Goal: Information Seeking & Learning: Check status

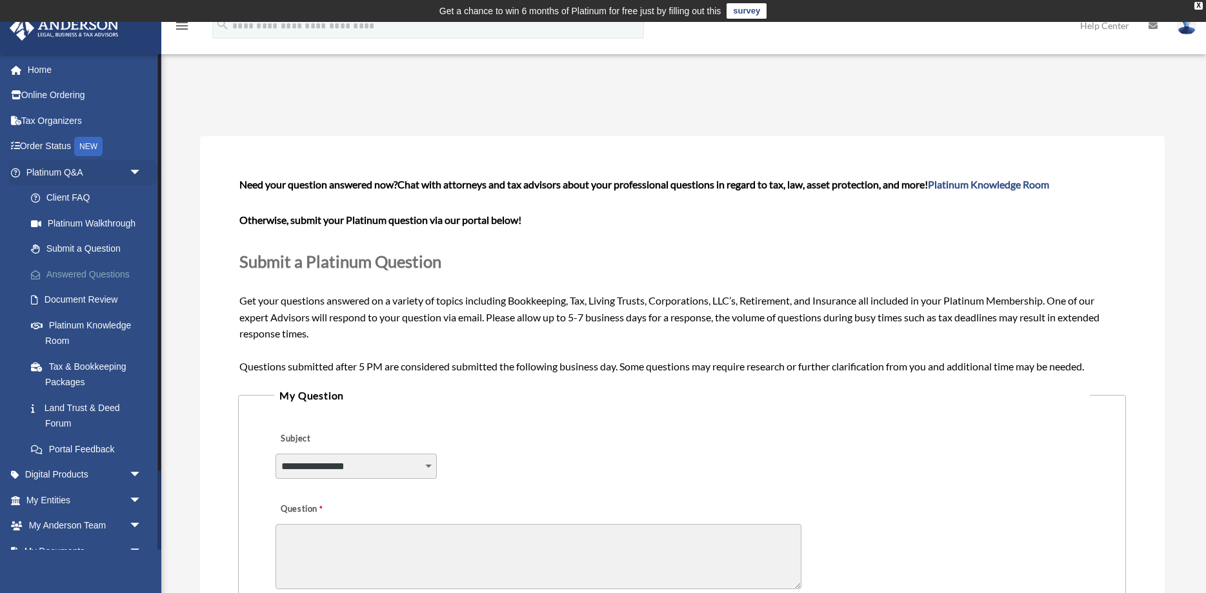
click at [114, 272] on link "Answered Questions" at bounding box center [89, 274] width 143 height 26
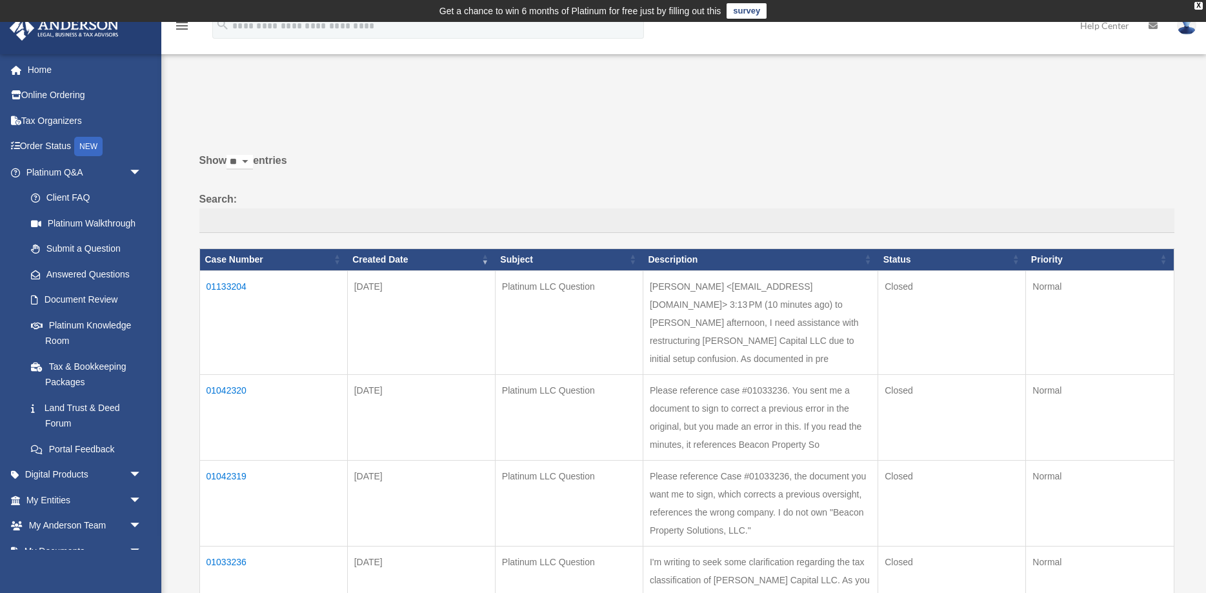
click at [238, 286] on td "01133204" at bounding box center [273, 322] width 148 height 104
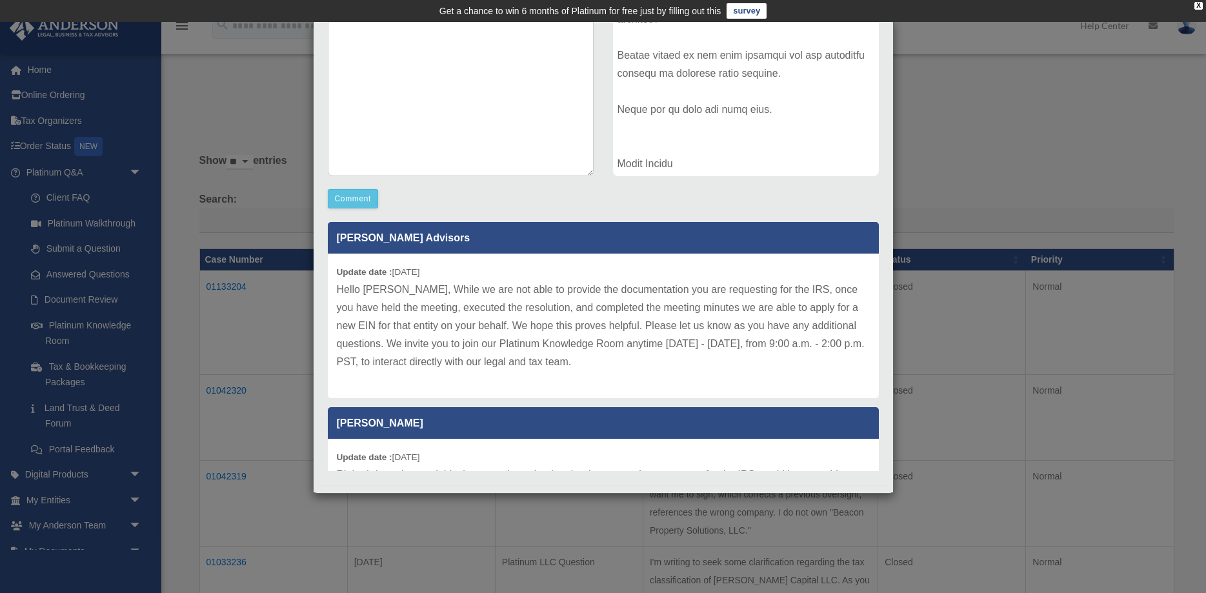
scroll to position [241, 0]
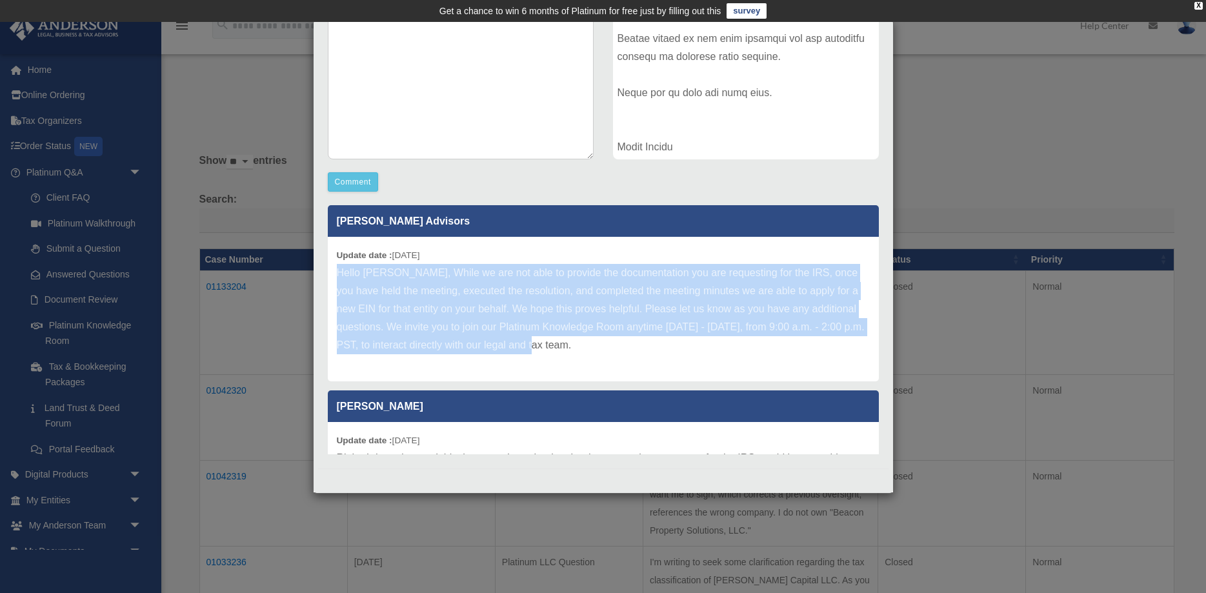
drag, startPoint x: 509, startPoint y: 349, endPoint x: 332, endPoint y: 271, distance: 193.1
click at [332, 271] on div "Update date : 10-07-2025 Hello Jason, While we are not able to provide the docu…" at bounding box center [603, 309] width 551 height 145
copy p "Hello Jason, While we are not able to provide the documentation you are request…"
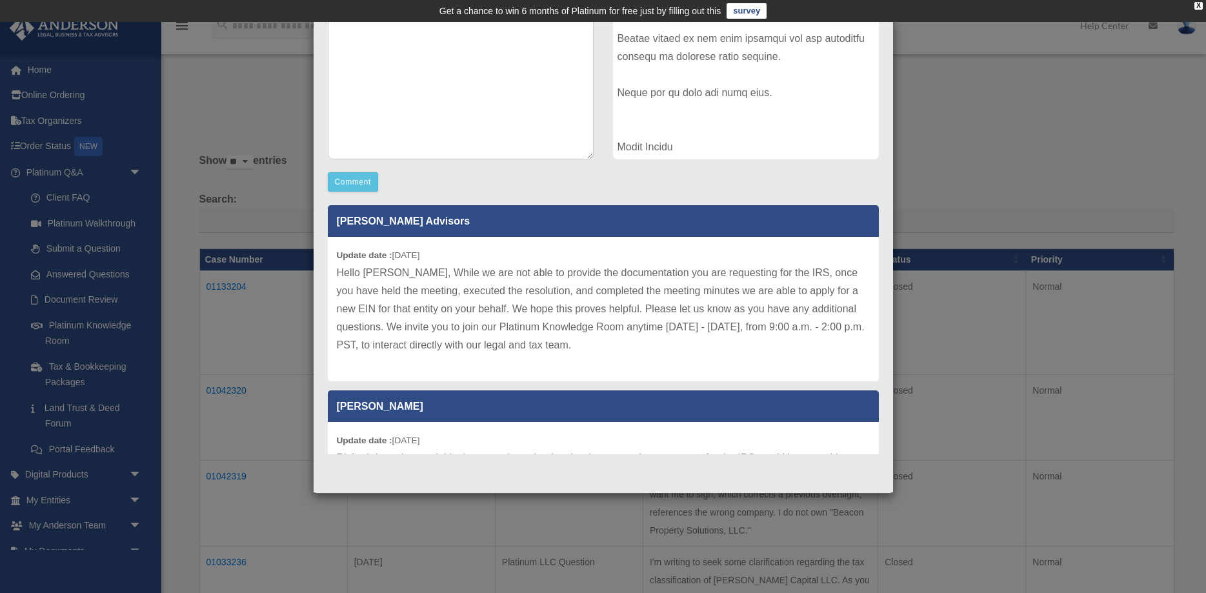
click at [220, 238] on div "Case Detail × Platinum LLC Question Case Number 01133204 Created Date October 3…" at bounding box center [603, 296] width 1206 height 593
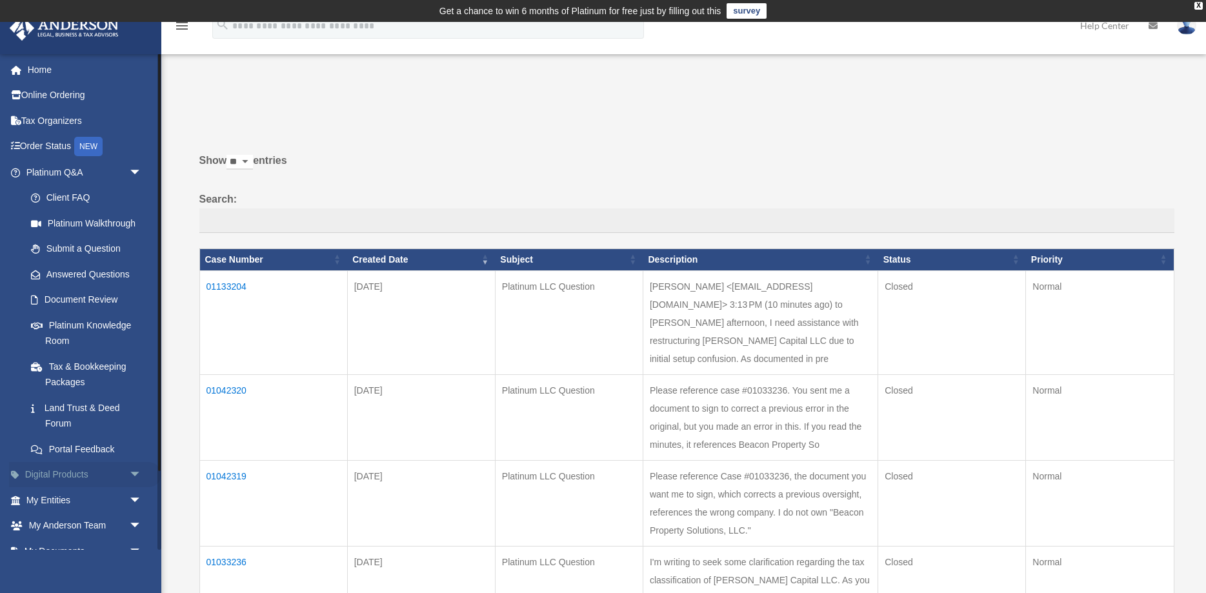
click at [115, 469] on link "Digital Products arrow_drop_down" at bounding box center [85, 475] width 152 height 26
click at [133, 496] on span "arrow_drop_down" at bounding box center [142, 500] width 26 height 26
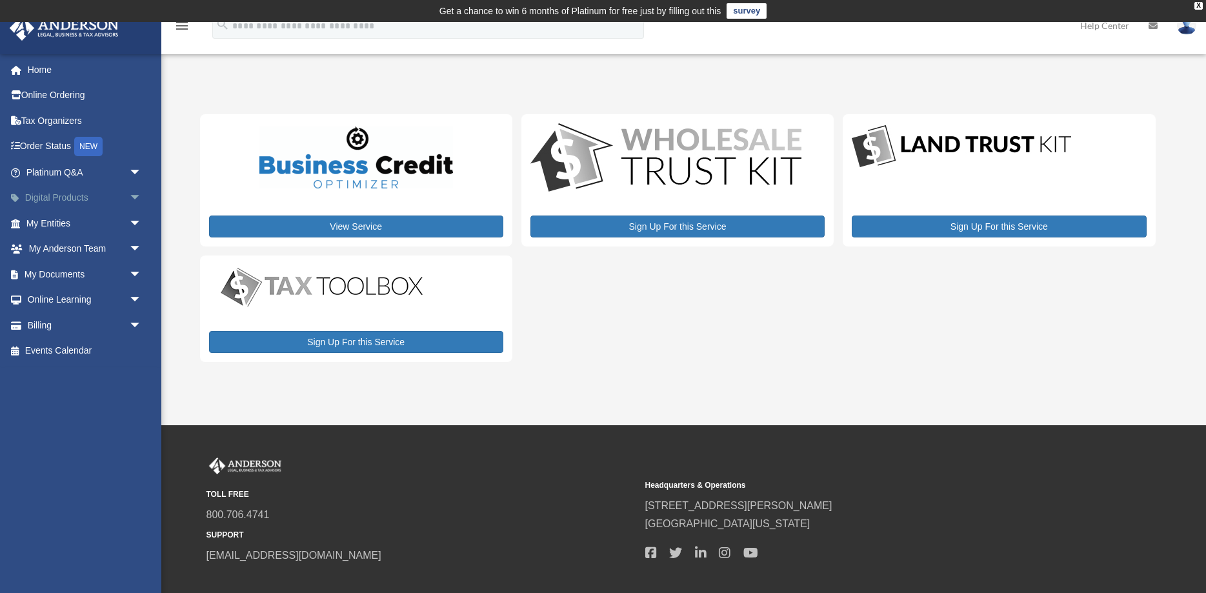
click at [129, 200] on span "arrow_drop_down" at bounding box center [142, 198] width 26 height 26
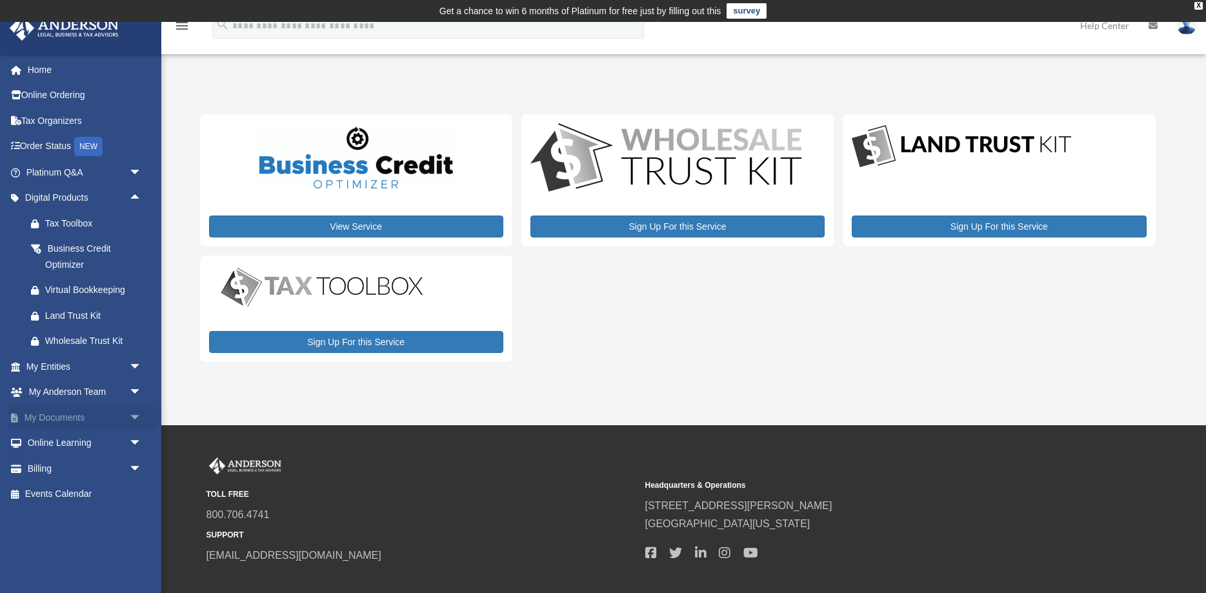
click at [118, 411] on link "My Documents arrow_drop_down" at bounding box center [85, 418] width 152 height 26
click at [139, 418] on span "arrow_drop_down" at bounding box center [142, 418] width 26 height 26
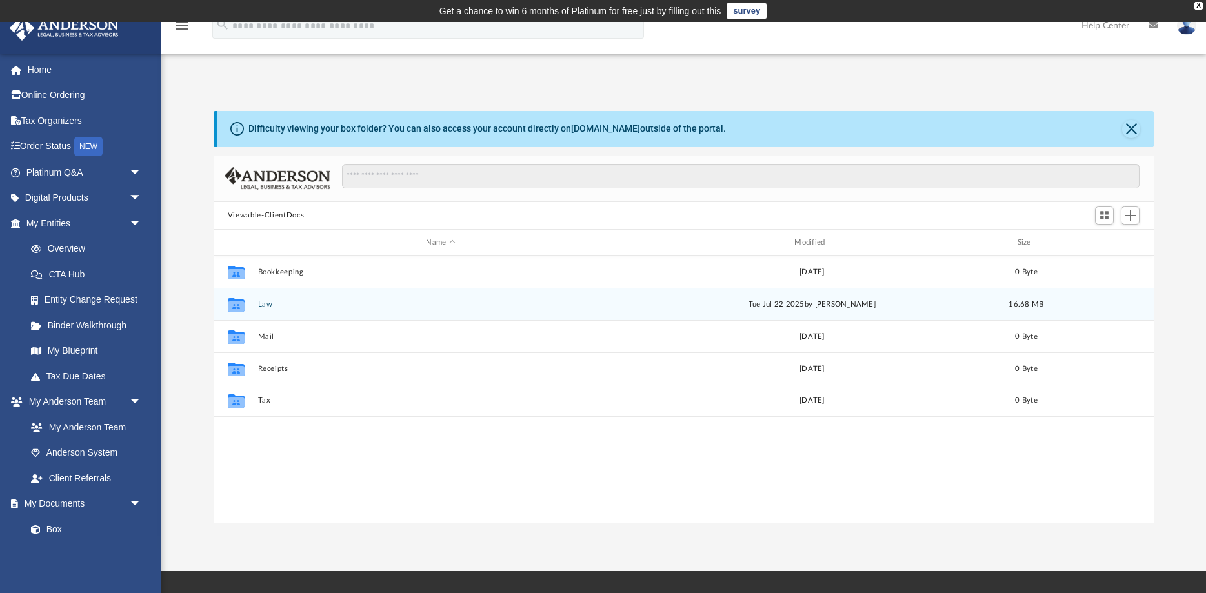
scroll to position [293, 940]
click at [241, 304] on icon "grid" at bounding box center [236, 306] width 17 height 10
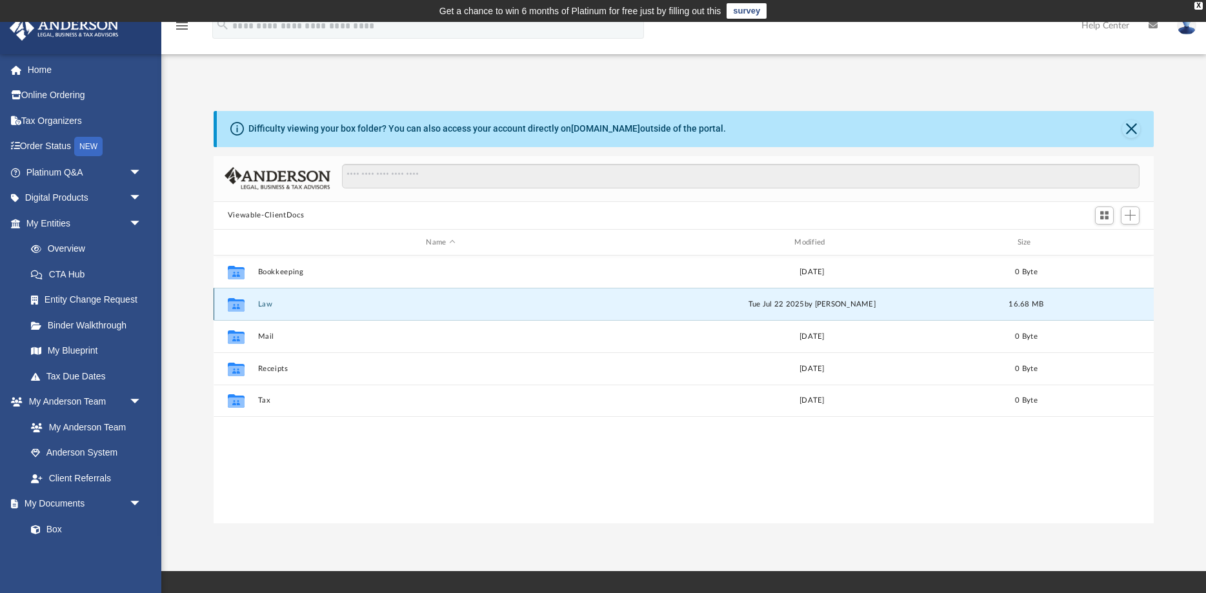
click at [241, 304] on icon "grid" at bounding box center [236, 306] width 17 height 10
click at [258, 303] on button "Law" at bounding box center [441, 304] width 366 height 8
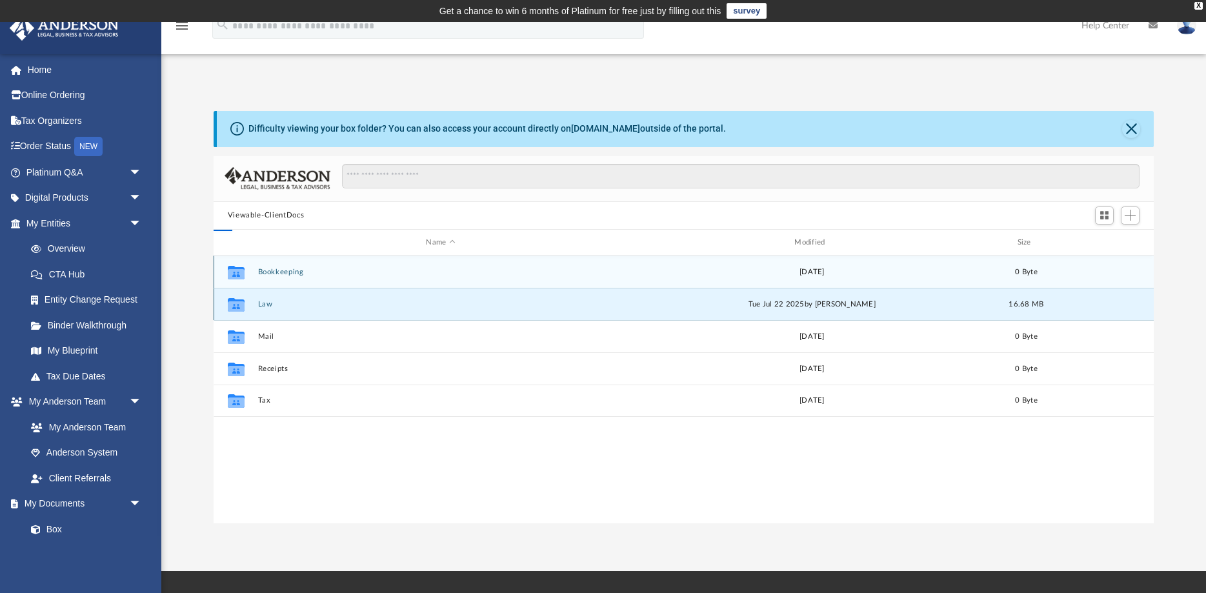
click at [258, 303] on button "Law" at bounding box center [441, 304] width 366 height 8
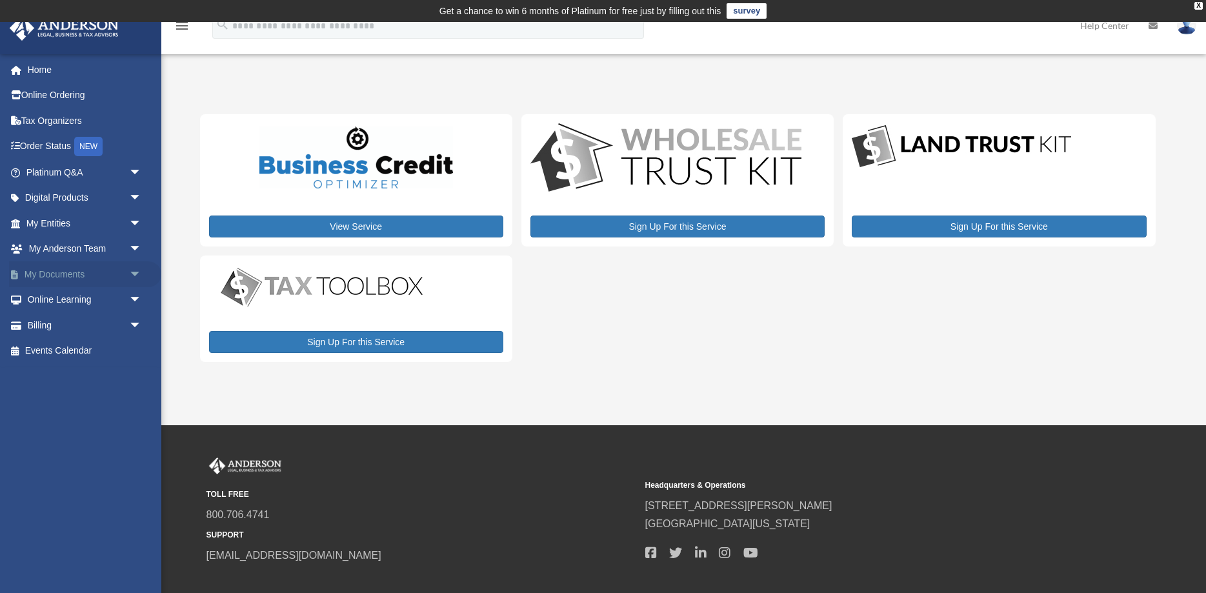
click at [129, 276] on span "arrow_drop_down" at bounding box center [142, 274] width 26 height 26
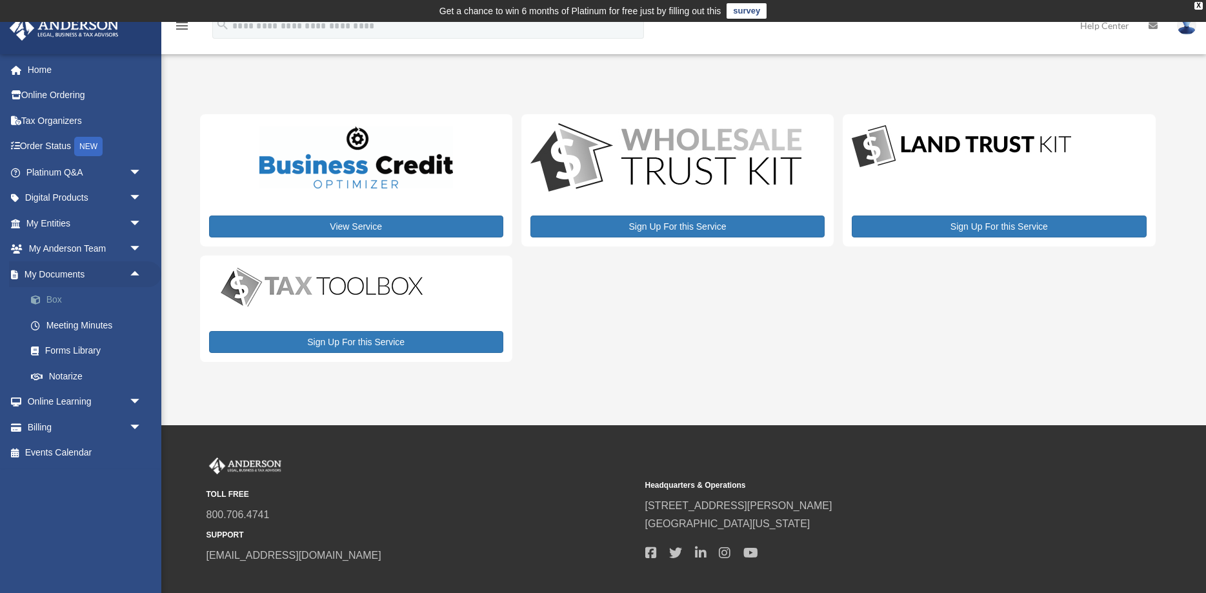
click at [58, 299] on link "Box" at bounding box center [89, 300] width 143 height 26
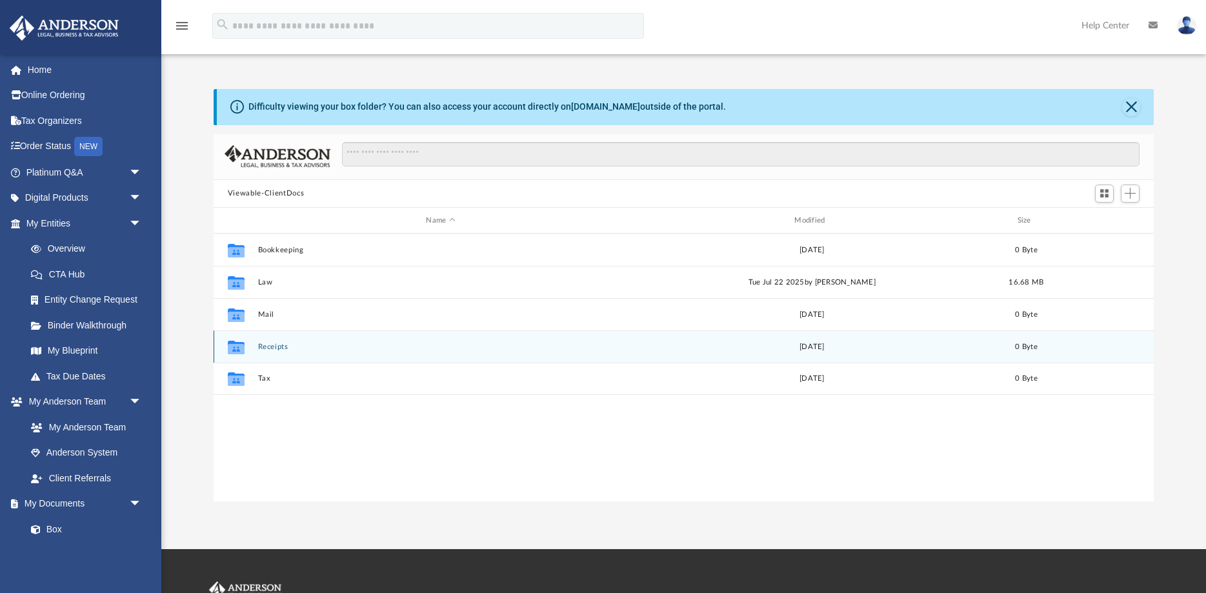
scroll to position [293, 940]
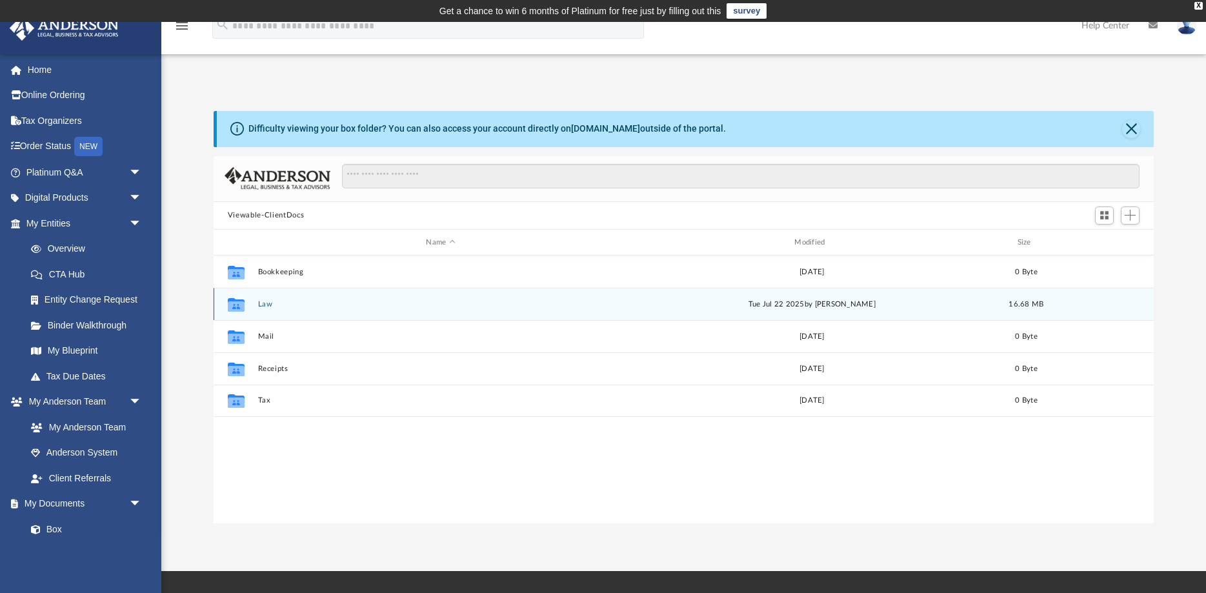
click at [263, 305] on button "Law" at bounding box center [441, 304] width 366 height 8
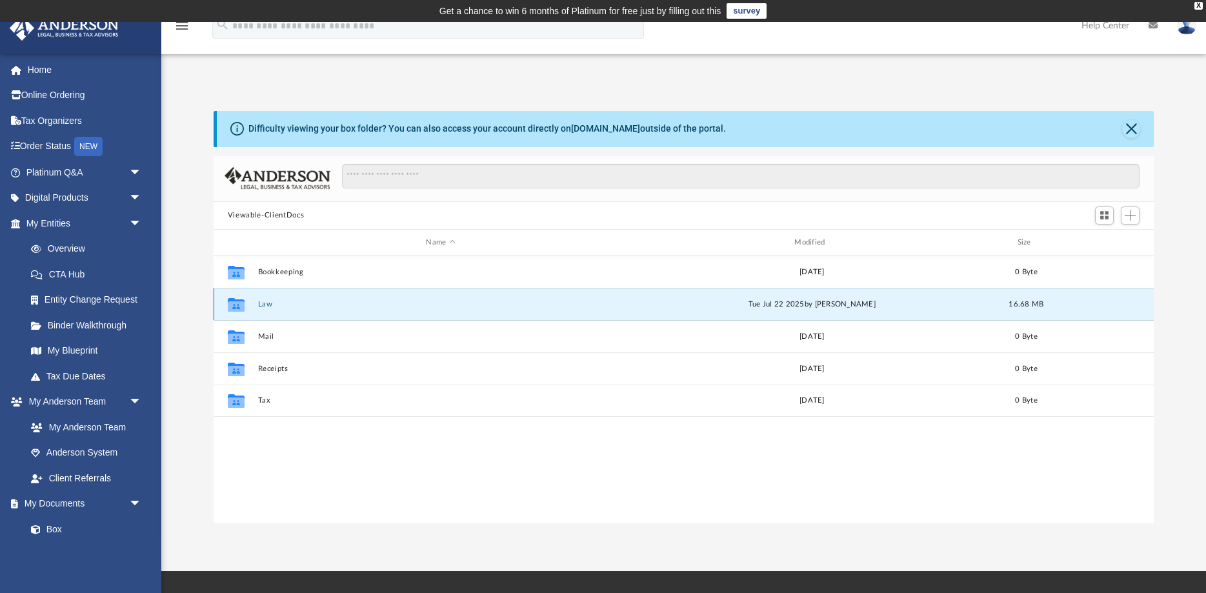
click at [263, 305] on button "Law" at bounding box center [441, 304] width 366 height 8
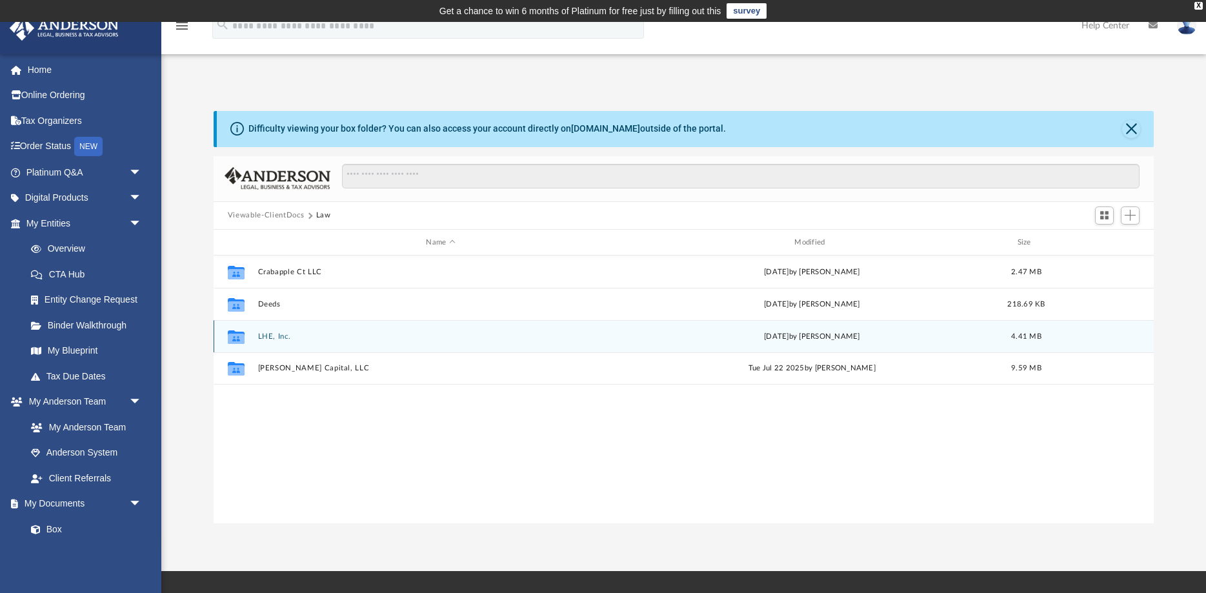
click at [270, 336] on button "LHE, Inc." at bounding box center [441, 336] width 366 height 8
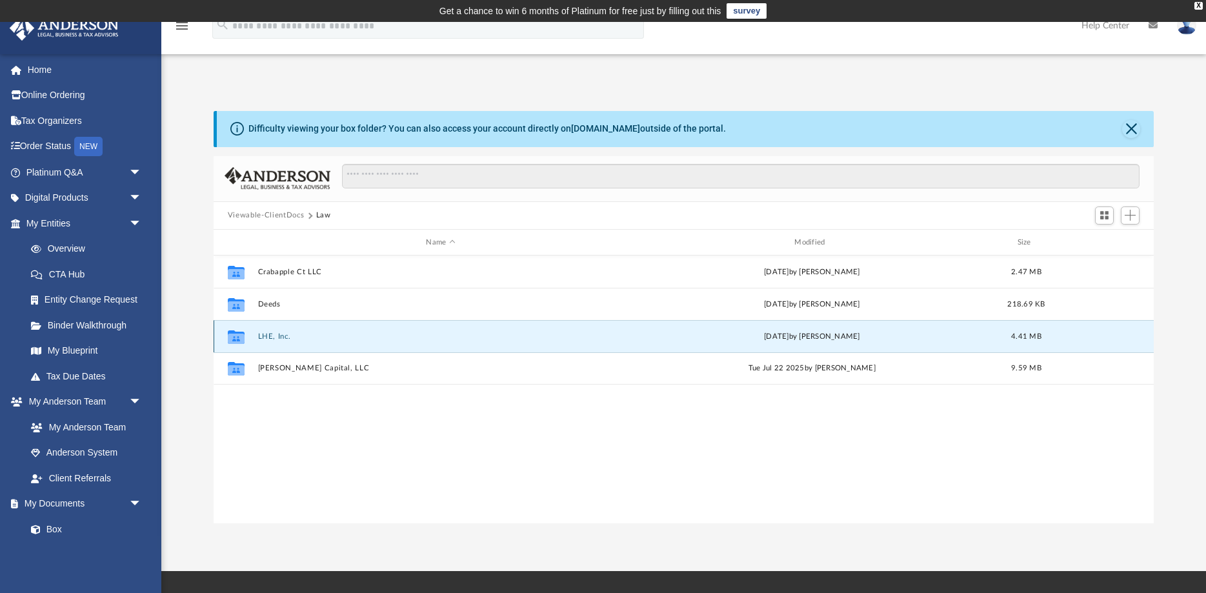
click at [270, 336] on button "LHE, Inc." at bounding box center [441, 336] width 366 height 8
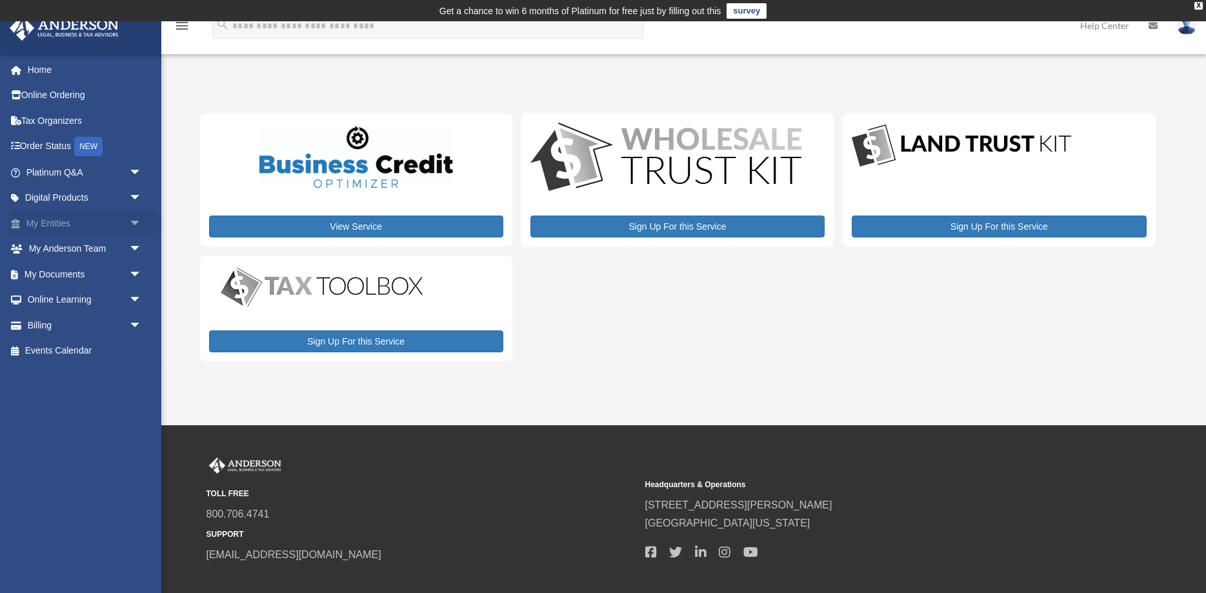
click at [140, 223] on span "arrow_drop_down" at bounding box center [142, 223] width 26 height 26
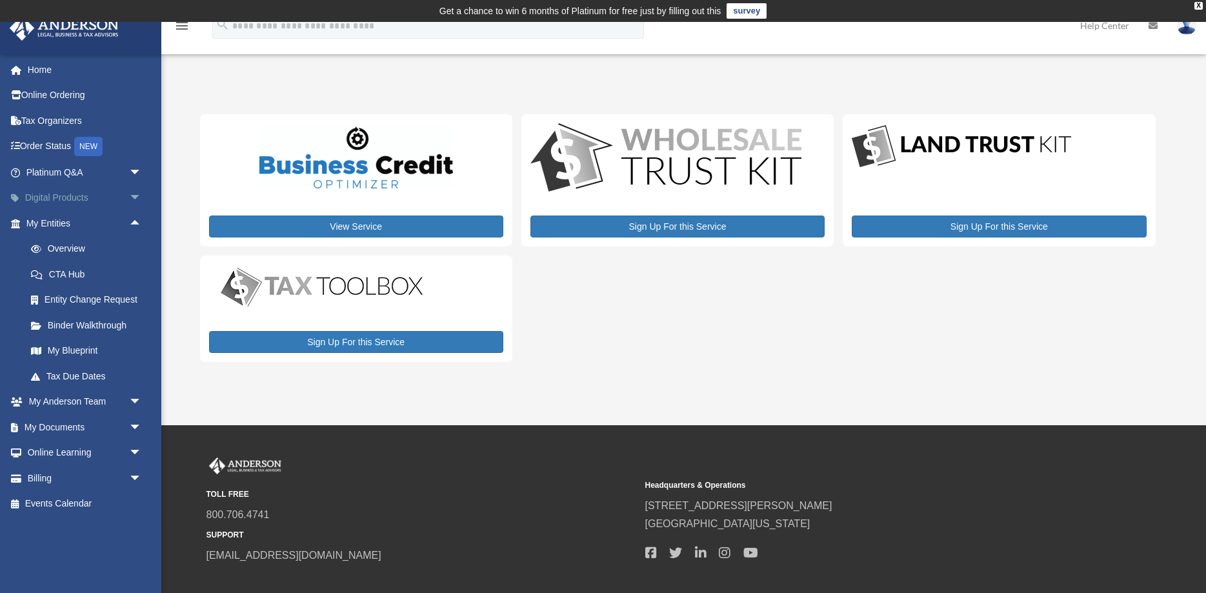
click at [139, 189] on span "arrow_drop_down" at bounding box center [142, 198] width 26 height 26
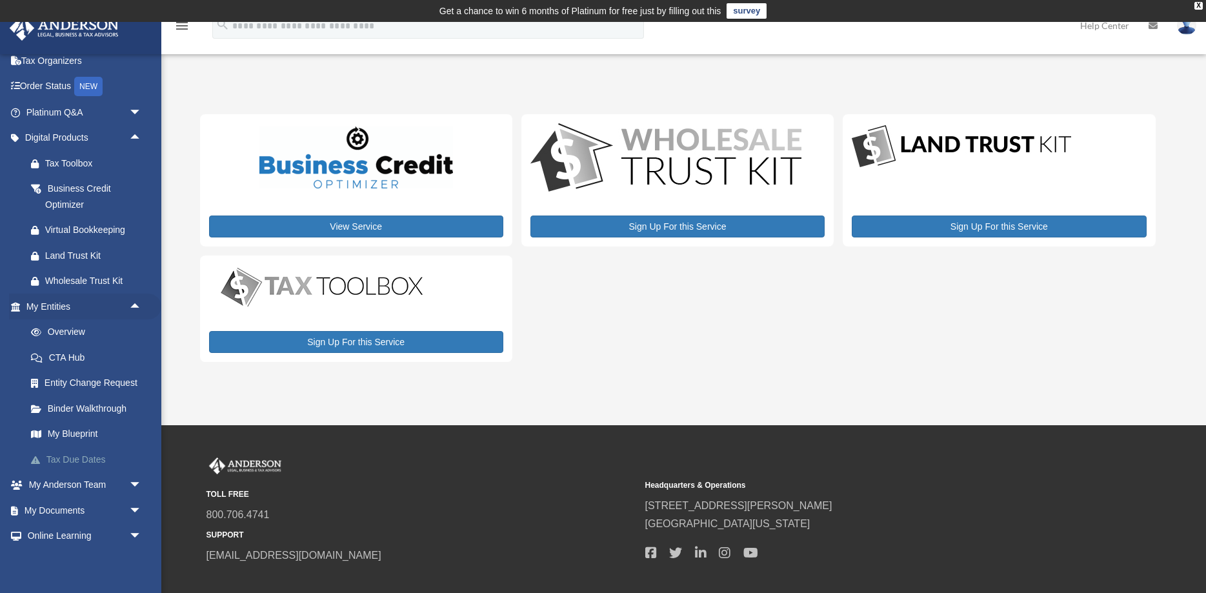
scroll to position [113, 0]
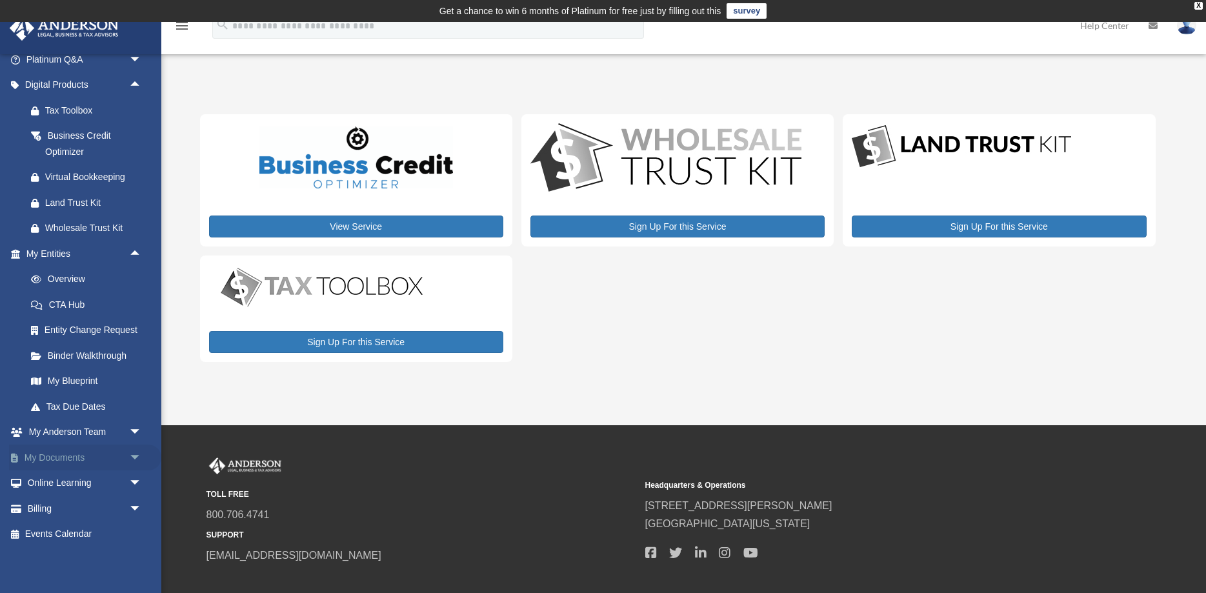
click at [137, 455] on span "arrow_drop_down" at bounding box center [142, 458] width 26 height 26
click at [63, 478] on link "Box" at bounding box center [89, 484] width 143 height 26
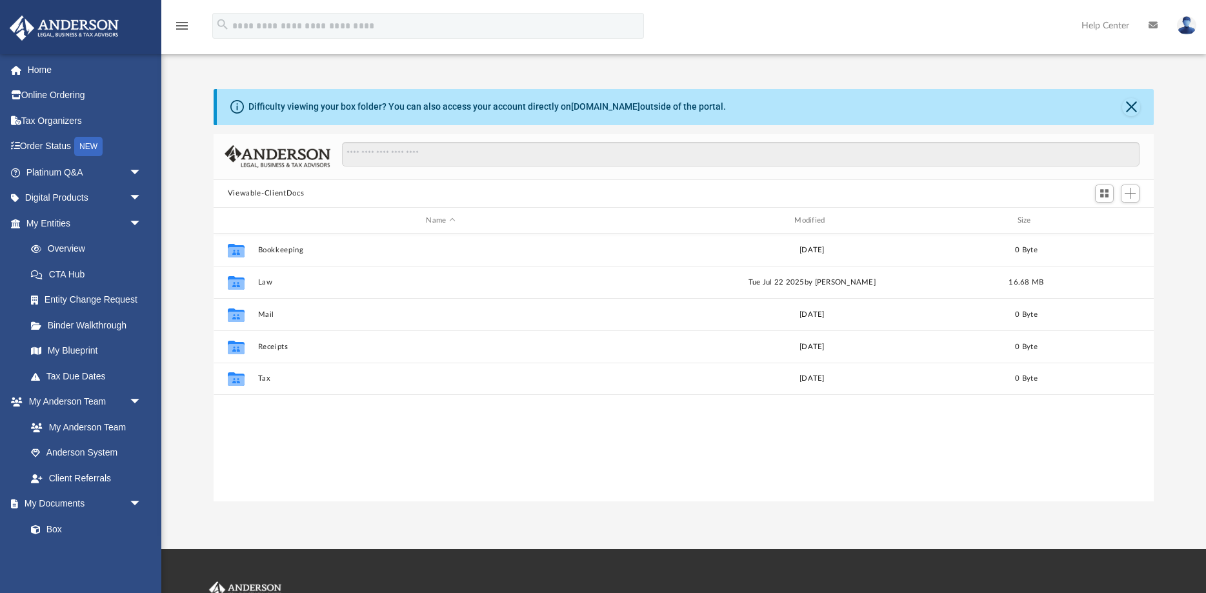
scroll to position [293, 940]
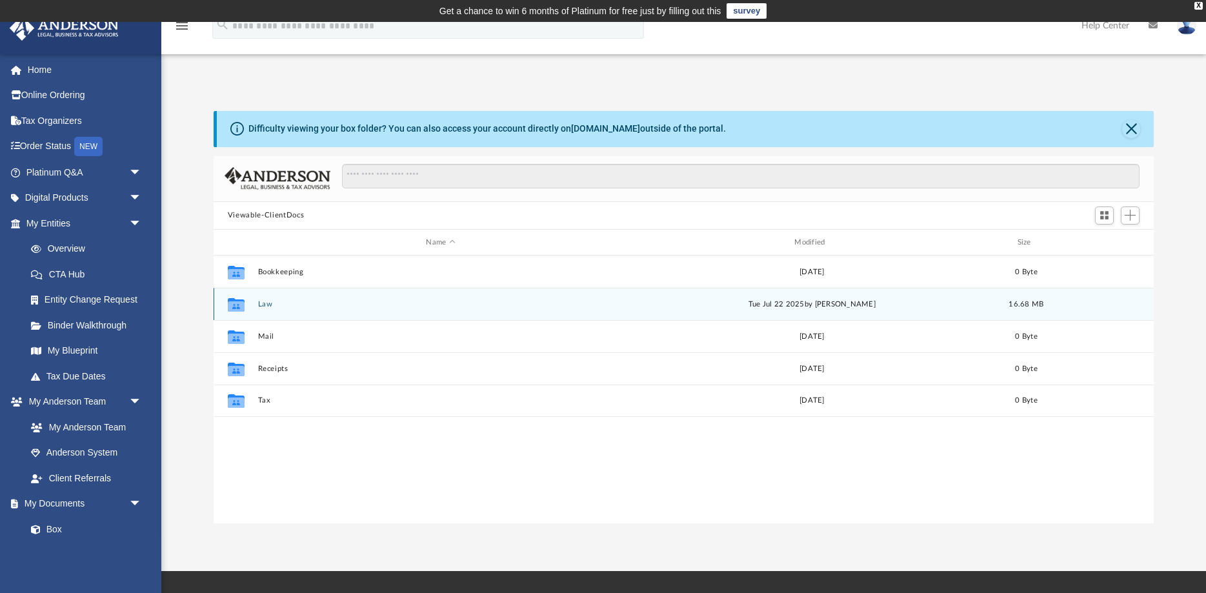
click at [264, 307] on button "Law" at bounding box center [441, 304] width 366 height 8
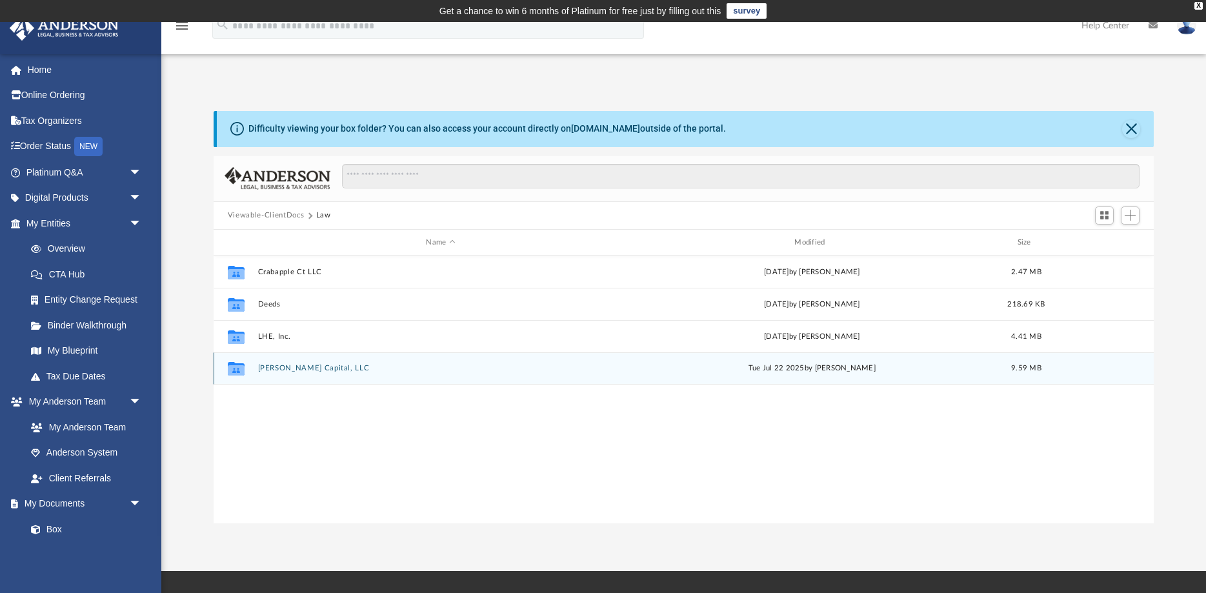
click at [289, 368] on button "[PERSON_NAME] Capital, LLC" at bounding box center [441, 369] width 366 height 8
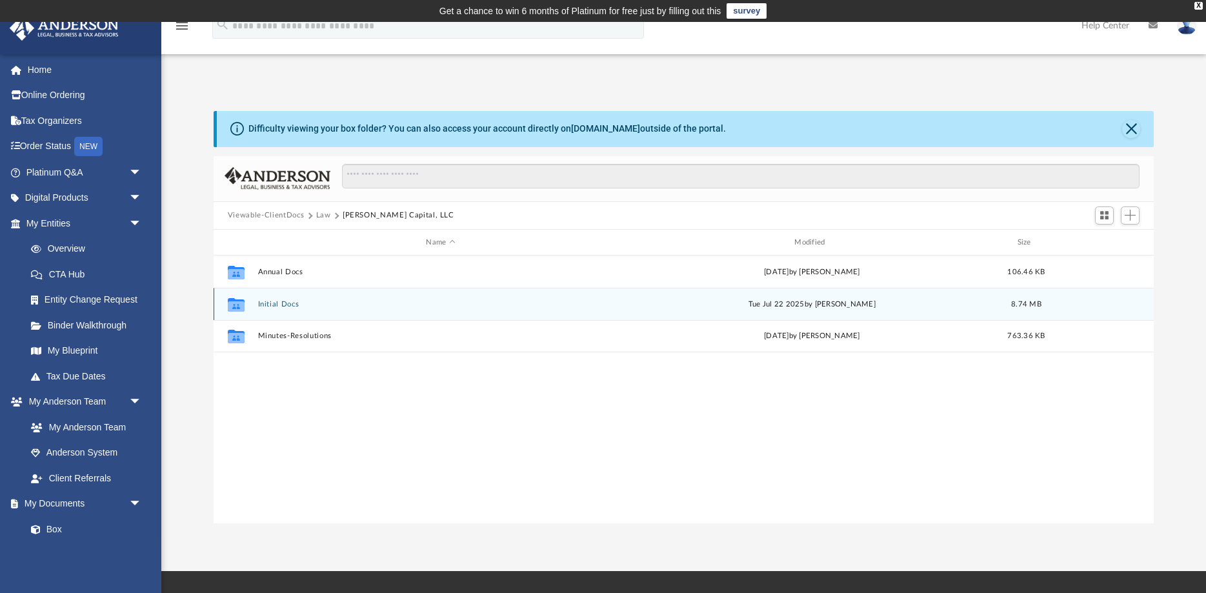
click at [278, 307] on button "Initial Docs" at bounding box center [441, 304] width 366 height 8
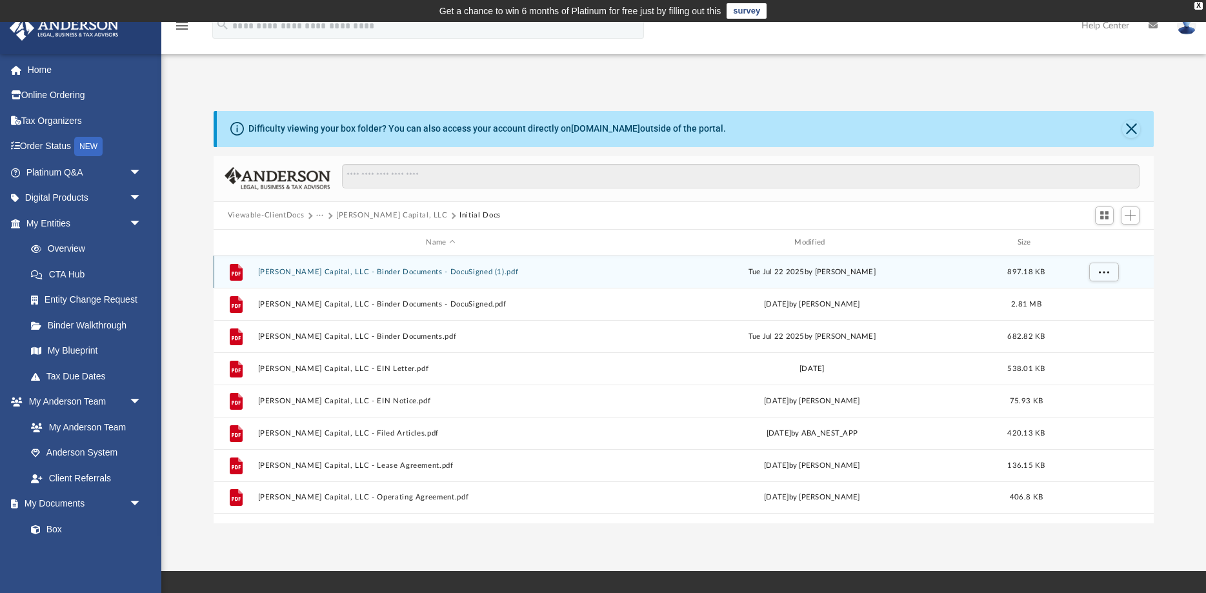
click at [350, 277] on div "File Vernon Capital, LLC - Binder Documents - DocuSigned (1).pdf Tue Jul 22 202…" at bounding box center [684, 272] width 940 height 32
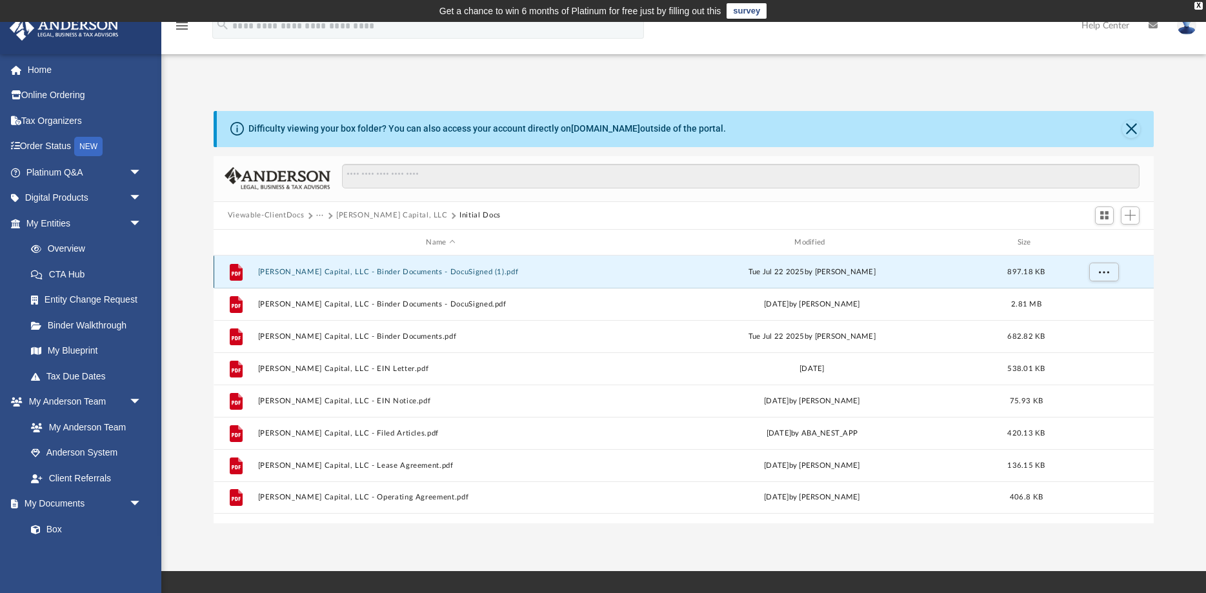
click at [350, 273] on button "Vernon Capital, LLC - Binder Documents - DocuSigned (1).pdf" at bounding box center [441, 272] width 366 height 8
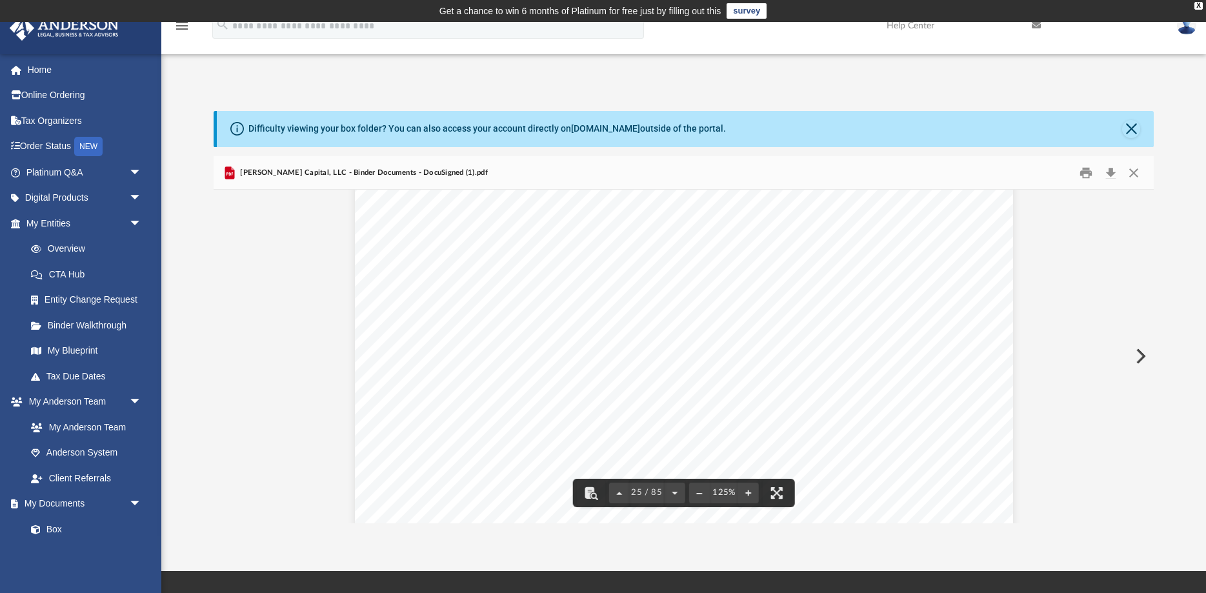
scroll to position [21505, 0]
click at [589, 335] on span "any law, rule, regulation, order or directive of any Governmental Authority the…" at bounding box center [683, 338] width 503 height 13
type input "*****"
